Goal: Information Seeking & Learning: Learn about a topic

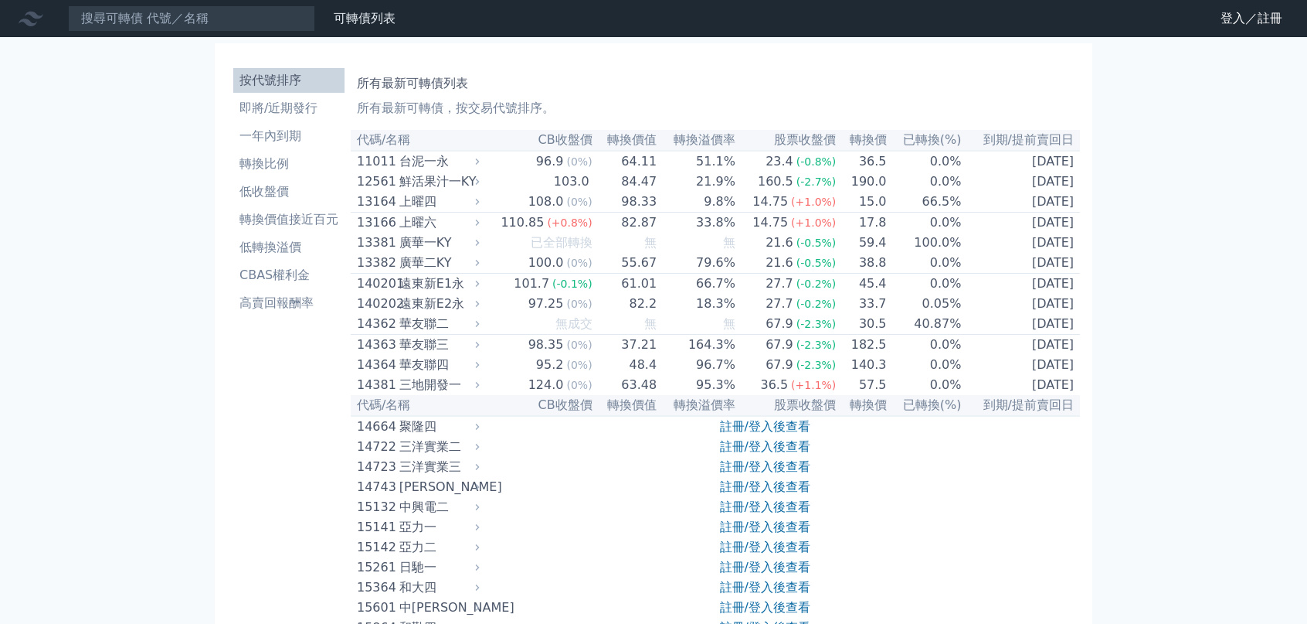
scroll to position [2627, 0]
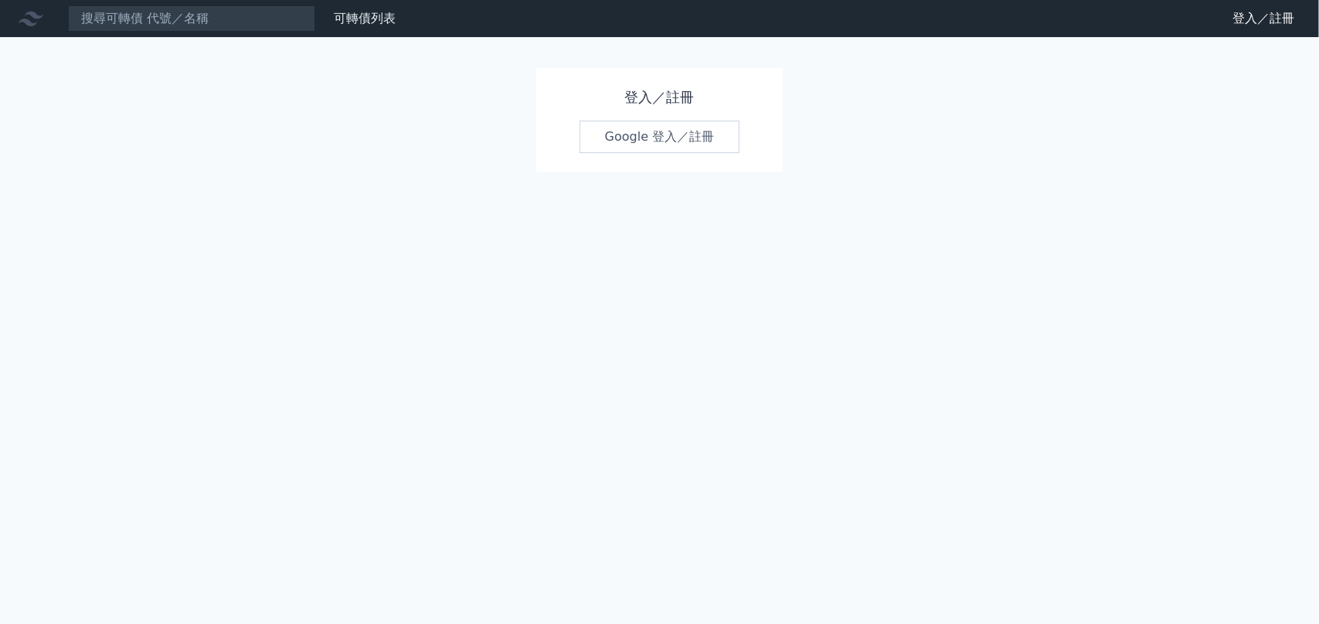
click at [675, 132] on link "Google 登入／註冊" at bounding box center [659, 137] width 161 height 32
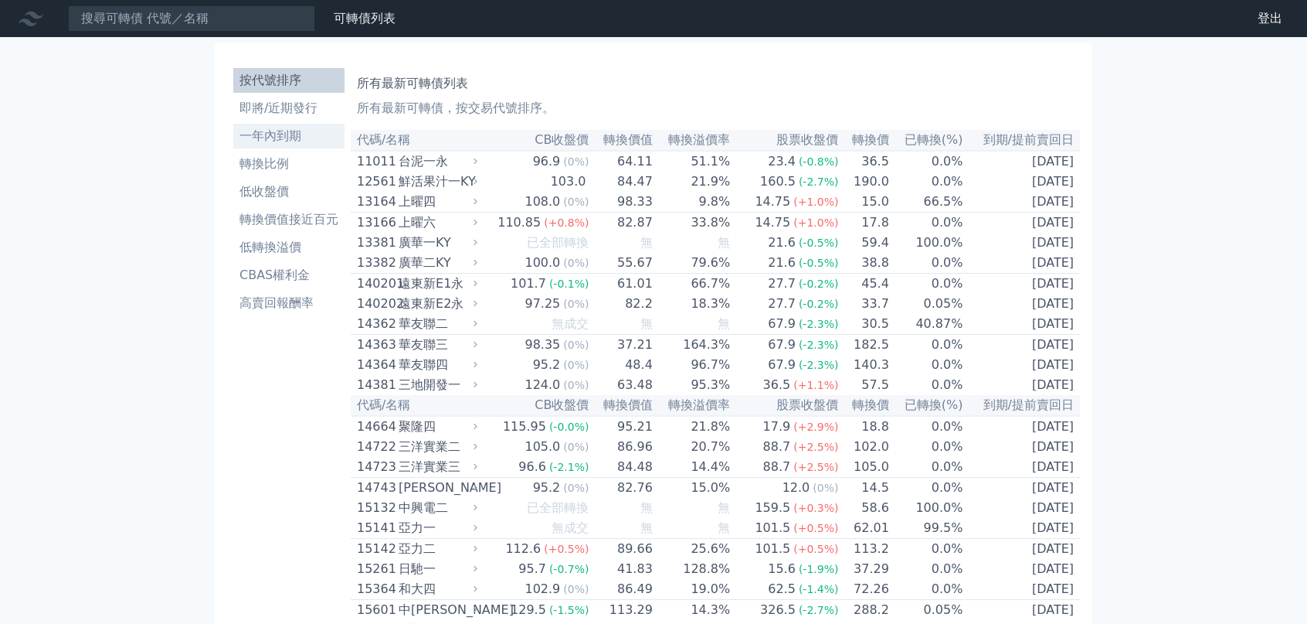
click at [295, 143] on li "一年內到期" at bounding box center [288, 136] width 111 height 19
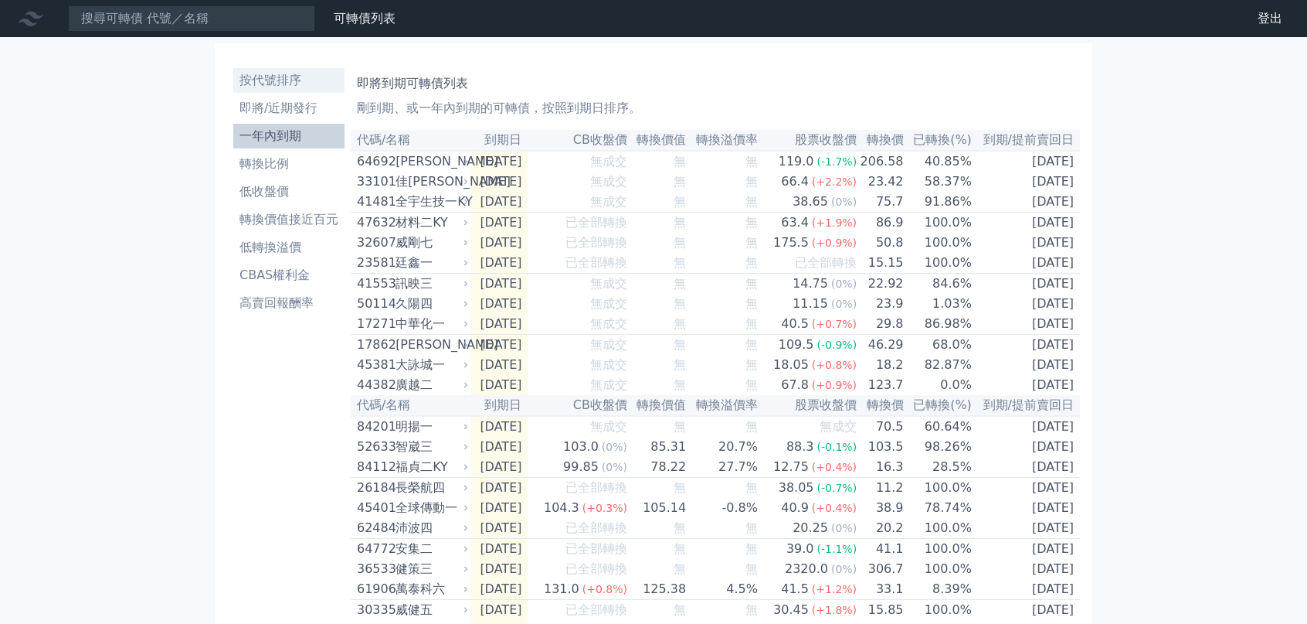
click at [260, 80] on li "按代號排序" at bounding box center [288, 80] width 111 height 19
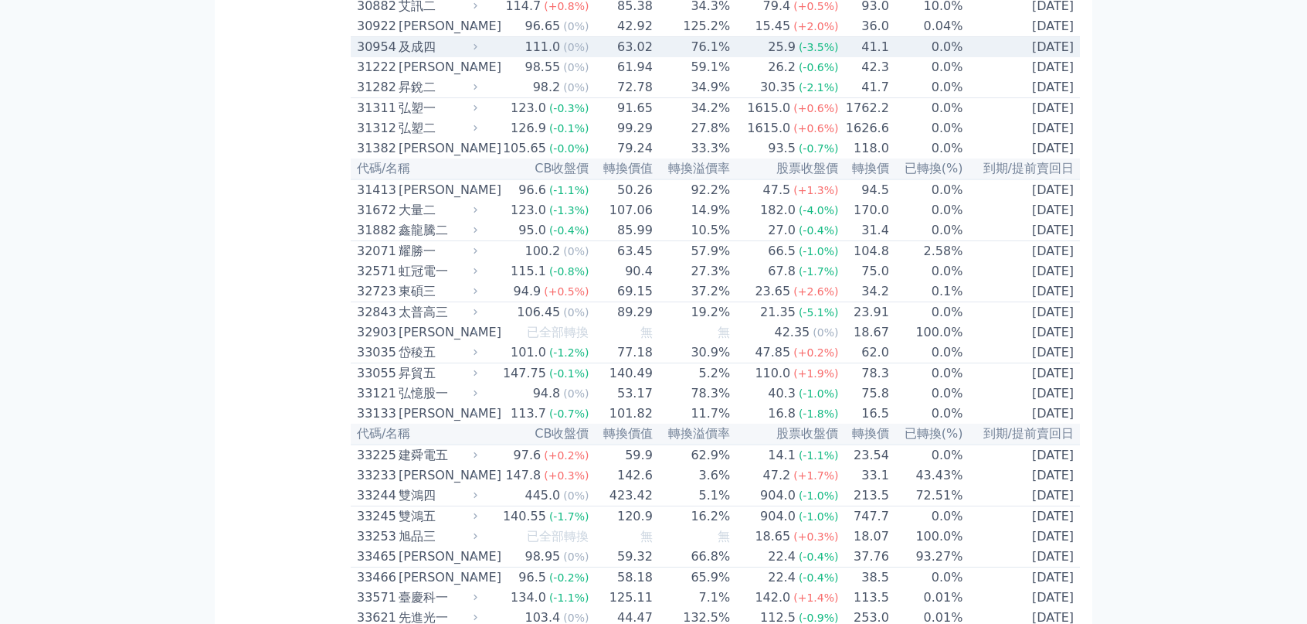
scroll to position [2704, 0]
